Goal: Information Seeking & Learning: Learn about a topic

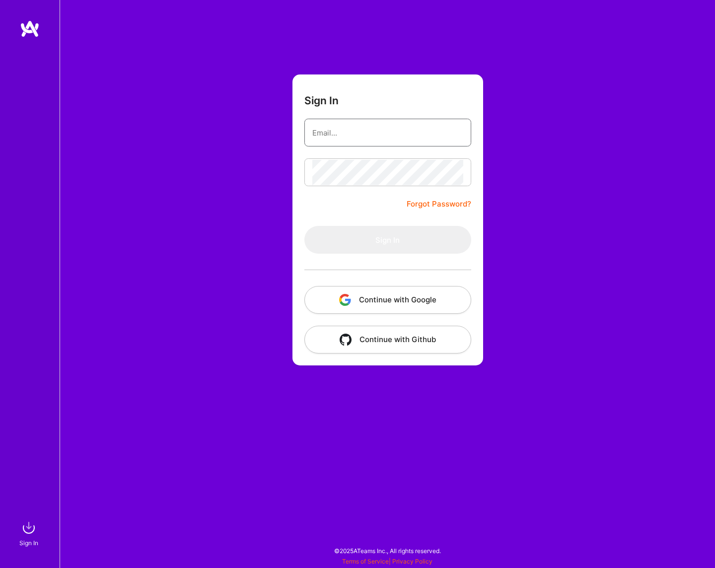
type input "[PERSON_NAME][EMAIL_ADDRESS][DOMAIN_NAME]"
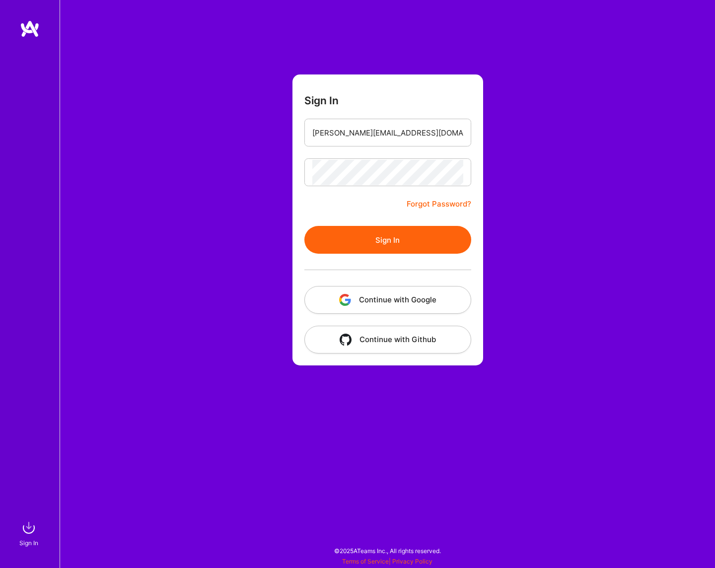
click at [552, 280] on div "Sign In [PERSON_NAME][EMAIL_ADDRESS][DOMAIN_NAME] Forgot Password? Sign In Cont…" at bounding box center [387, 284] width 655 height 568
click at [428, 297] on button "Continue with Google" at bounding box center [387, 300] width 167 height 28
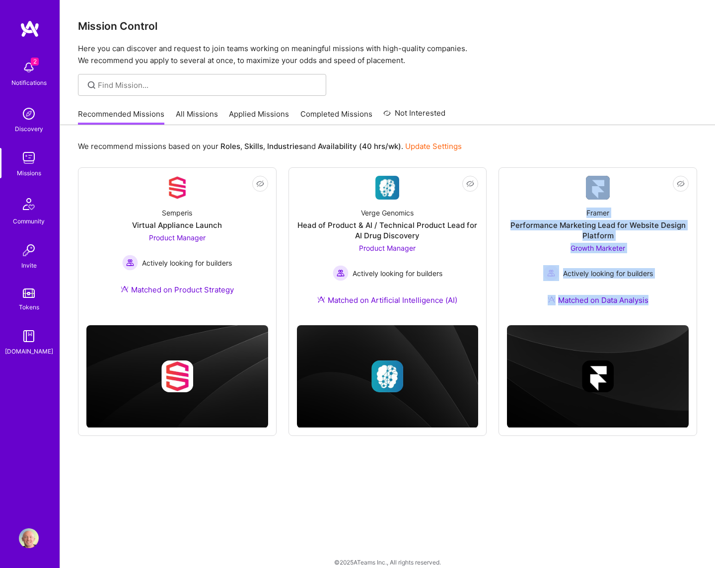
click at [190, 110] on link "All Missions" at bounding box center [197, 117] width 42 height 16
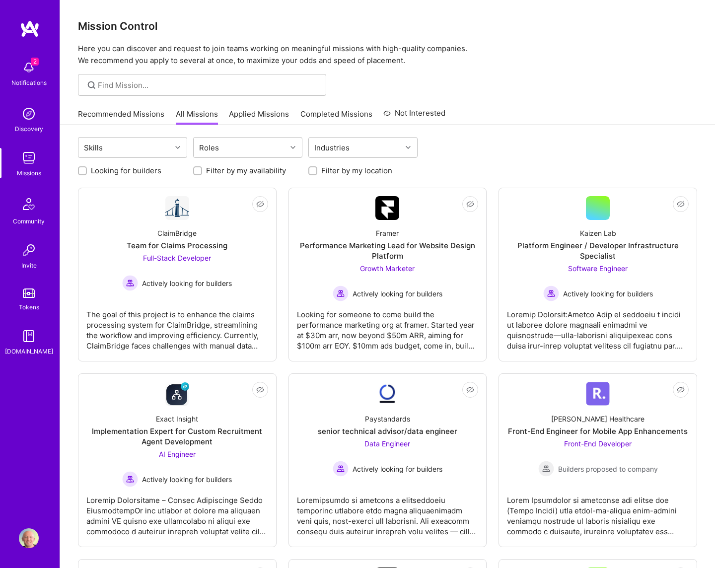
click at [112, 172] on label "Looking for builders" at bounding box center [126, 170] width 71 height 10
click at [87, 172] on input "Looking for builders" at bounding box center [83, 171] width 7 height 7
checkbox input "true"
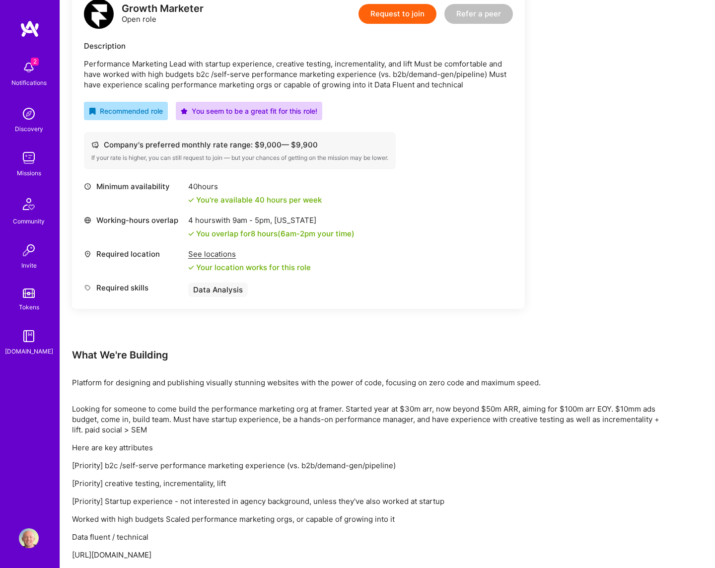
scroll to position [291, 0]
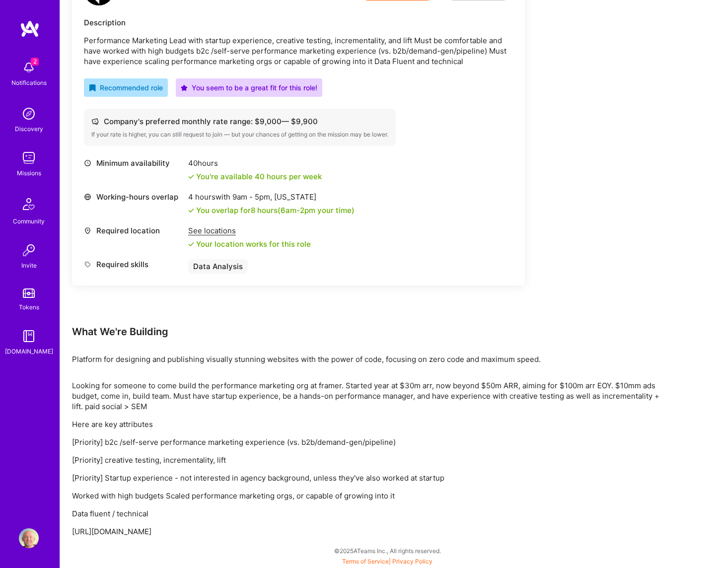
click at [179, 532] on p "https://asynchr.com/performance_marketing_lead" at bounding box center [370, 531] width 596 height 10
copy p "https://asynchr.com/performance_marketing_lead"
click at [562, 137] on div "Earn tokens for inviting a new A.Teamer to this mission Do you know the perfect…" at bounding box center [370, 195] width 596 height 683
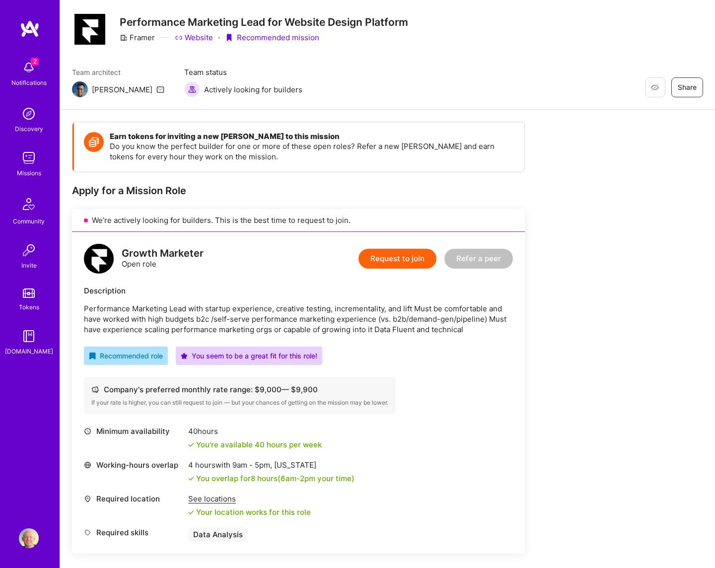
scroll to position [0, 0]
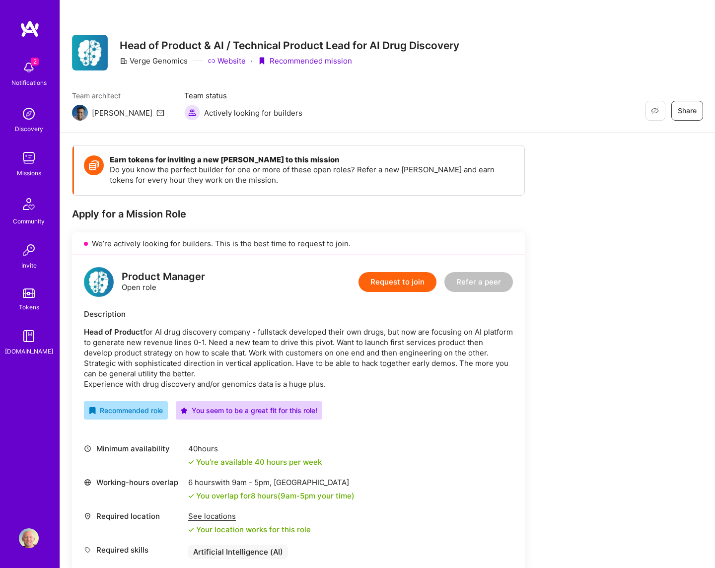
click at [226, 58] on link "Website" at bounding box center [227, 61] width 38 height 10
